Goal: Task Accomplishment & Management: Manage account settings

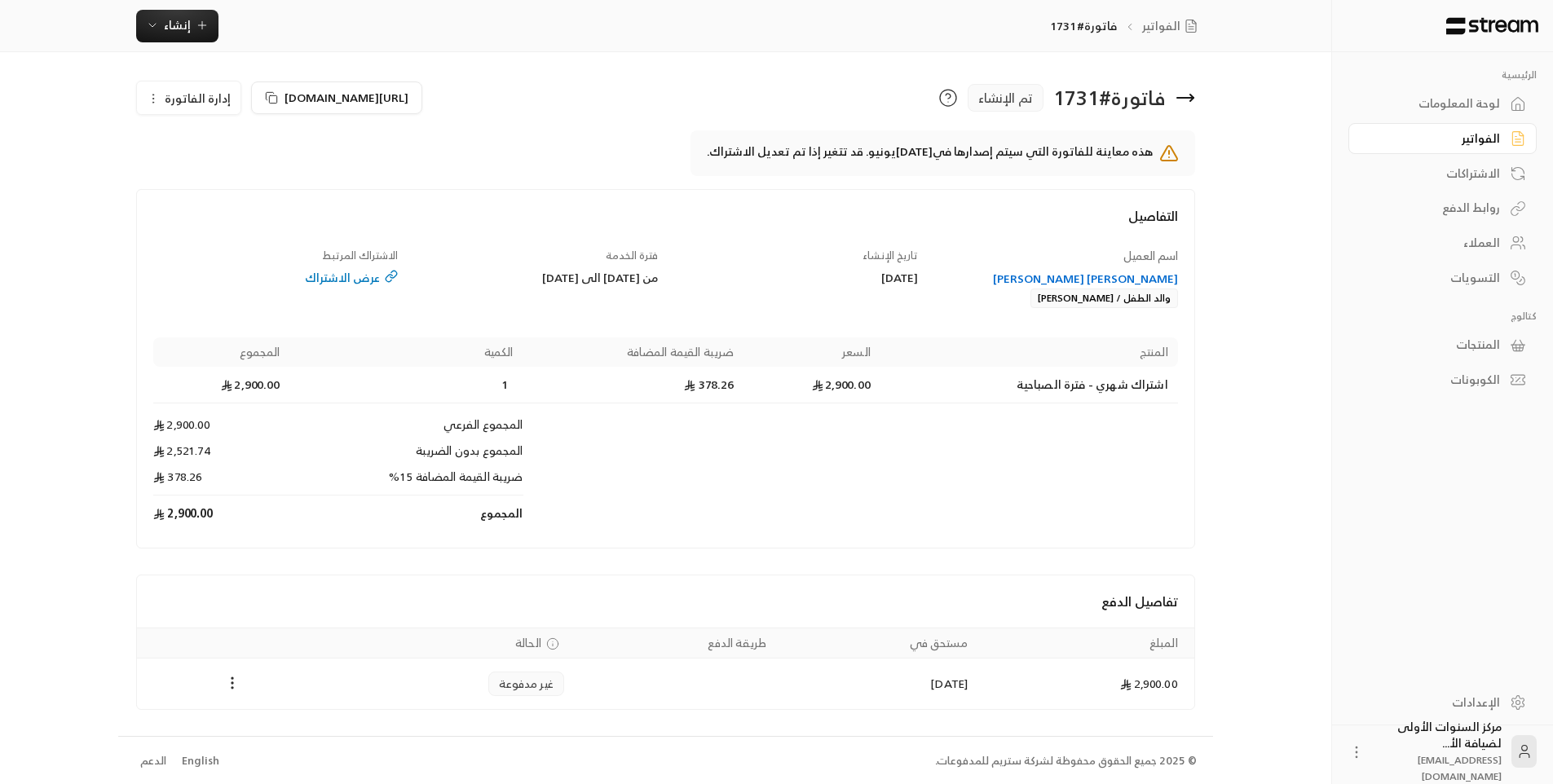
click at [1487, 135] on div "الفواتير" at bounding box center [1433, 138] width 131 height 16
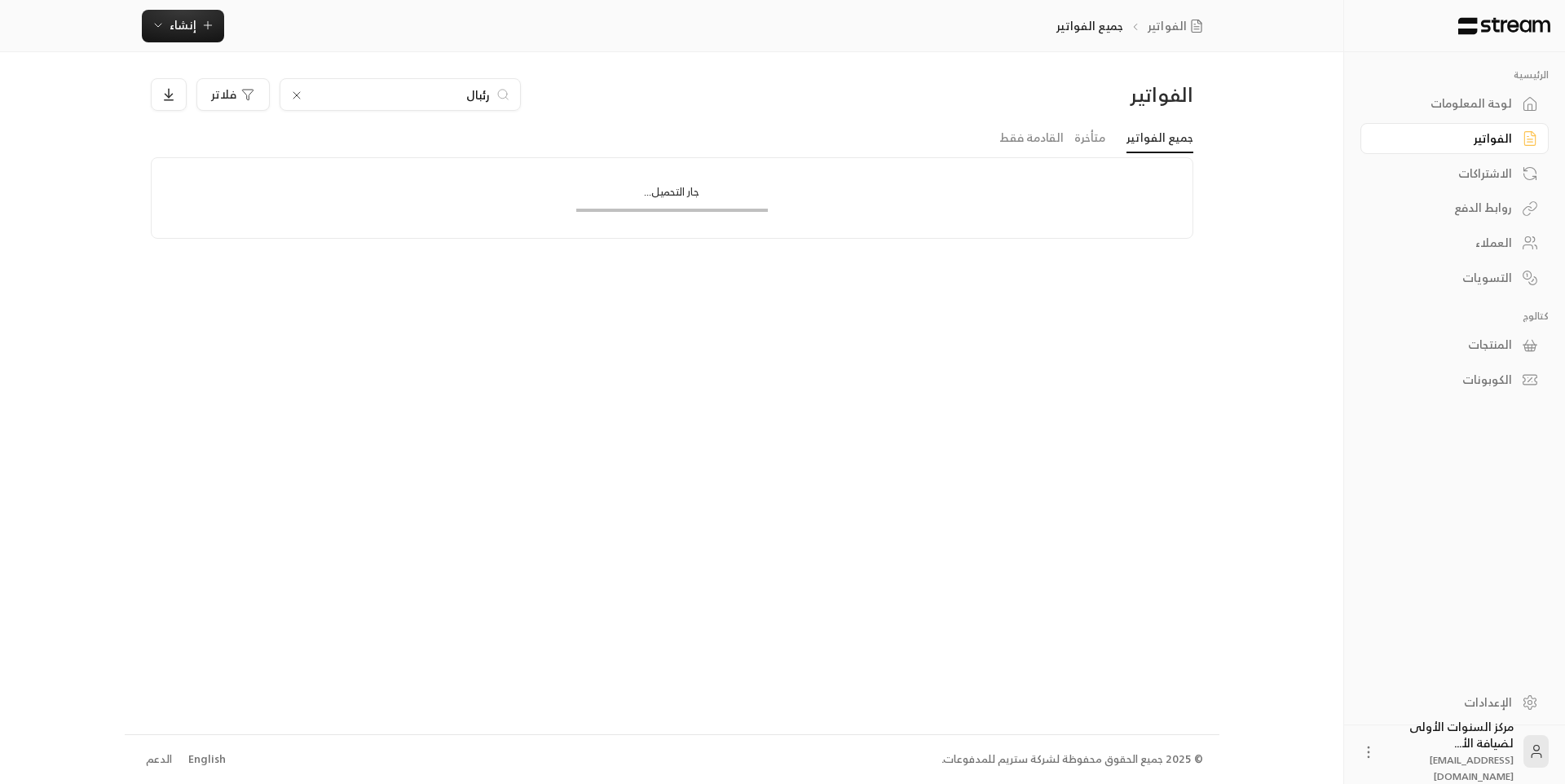
click at [1479, 105] on div "لوحة المعلومات" at bounding box center [1446, 103] width 131 height 16
